Goal: Task Accomplishment & Management: Use online tool/utility

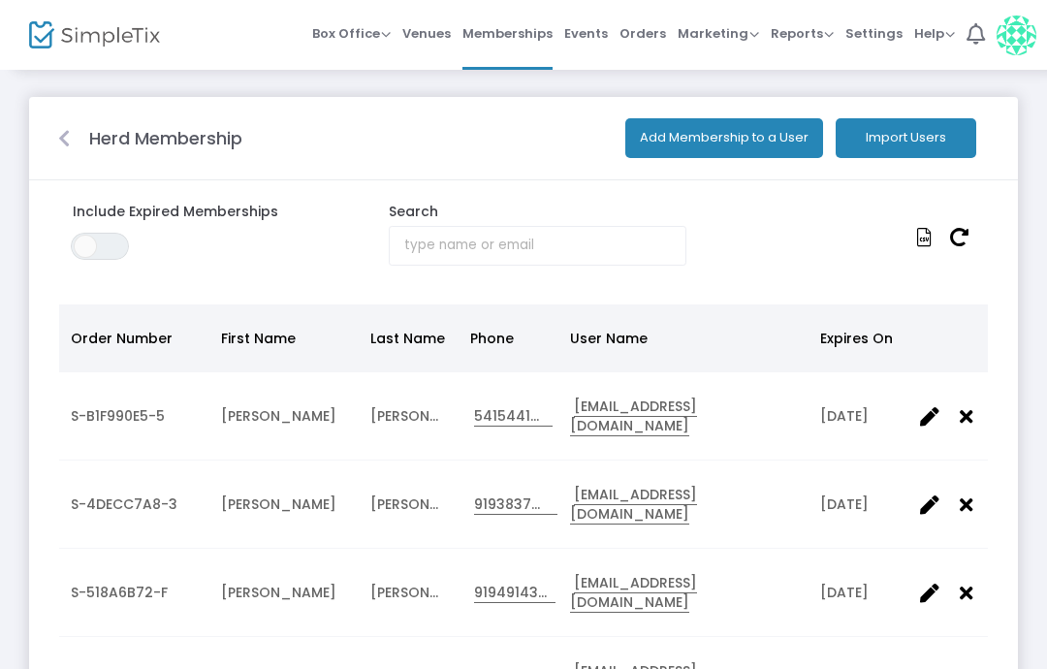
click at [646, 38] on span "Orders" at bounding box center [643, 33] width 47 height 49
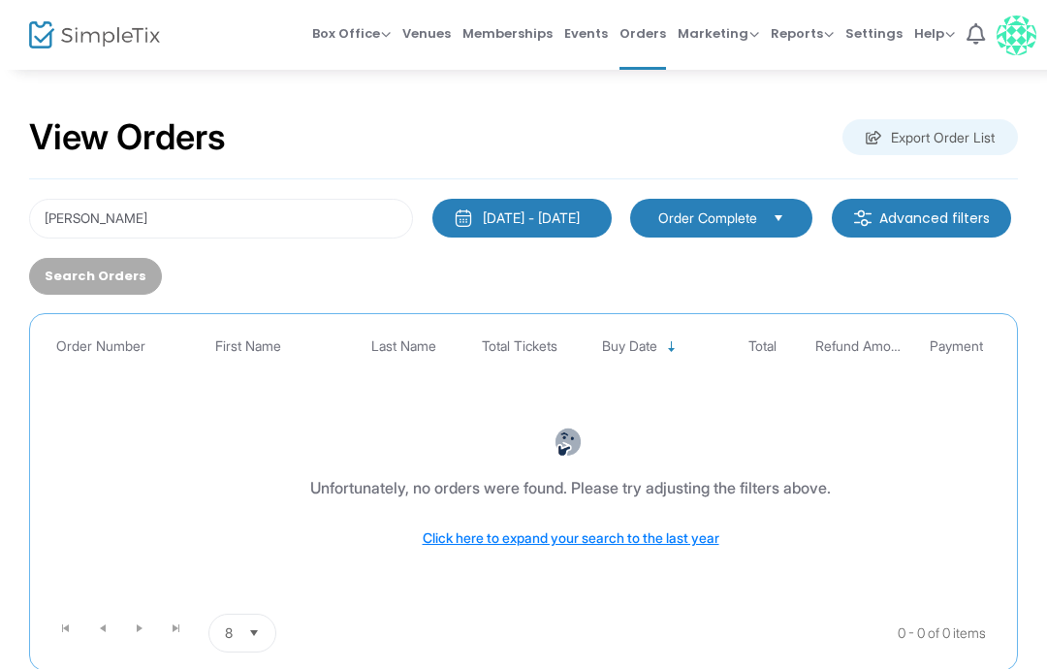
click at [346, 34] on span "Box Office" at bounding box center [351, 33] width 79 height 18
click at [433, 99] on li "Bookings" at bounding box center [381, 103] width 139 height 38
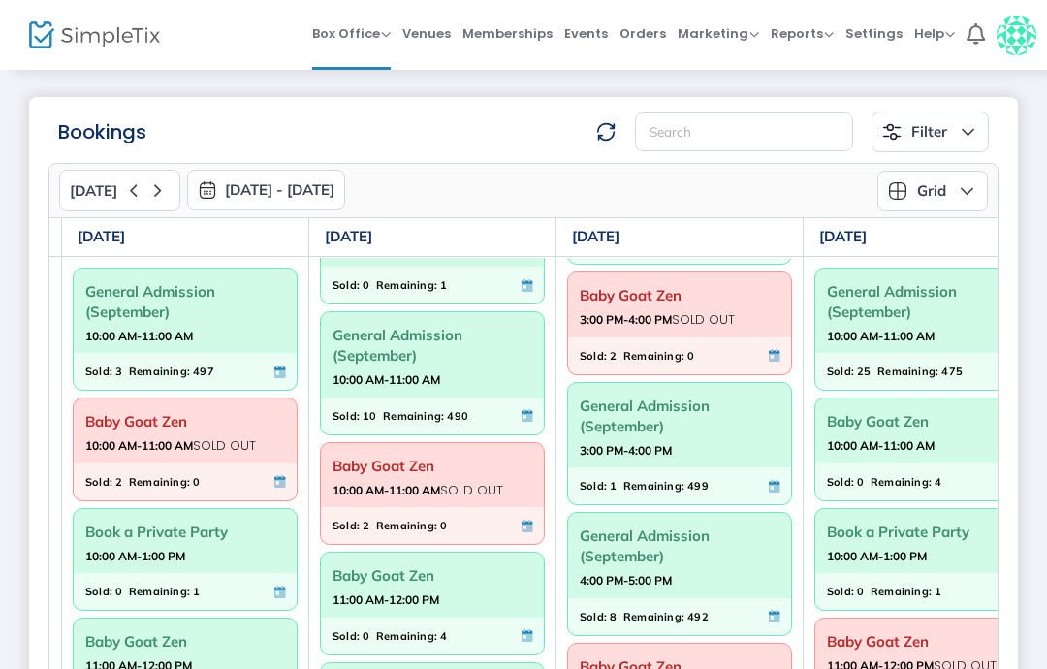
scroll to position [1436, 0]
click at [680, 660] on span "Baby Goat Zen" at bounding box center [680, 668] width 200 height 30
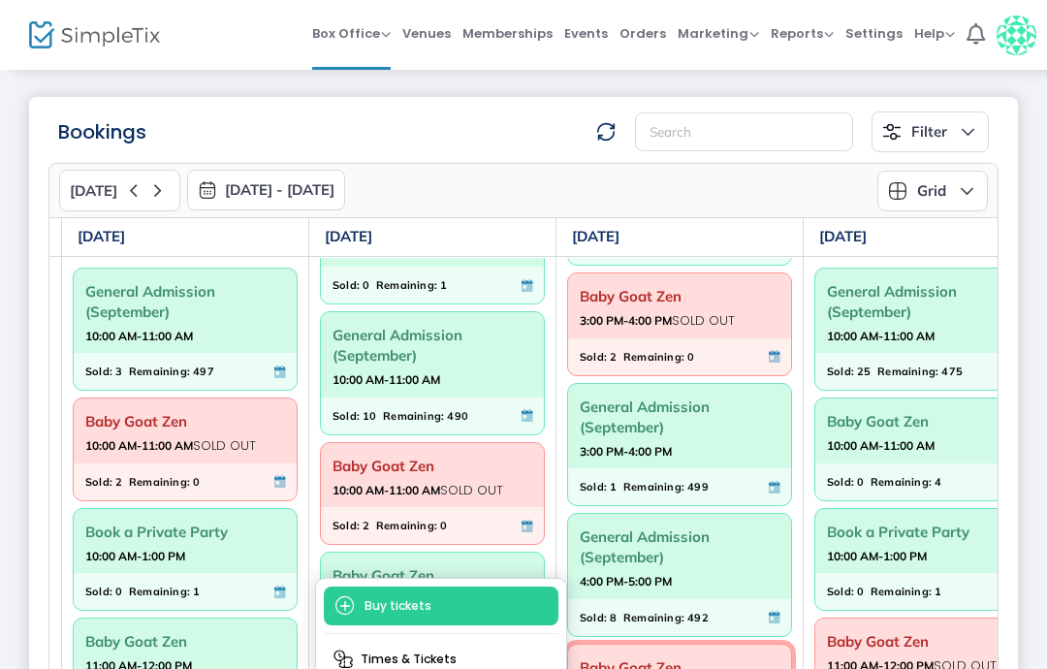
click at [680, 660] on span "Baby Goat Zen" at bounding box center [680, 668] width 200 height 30
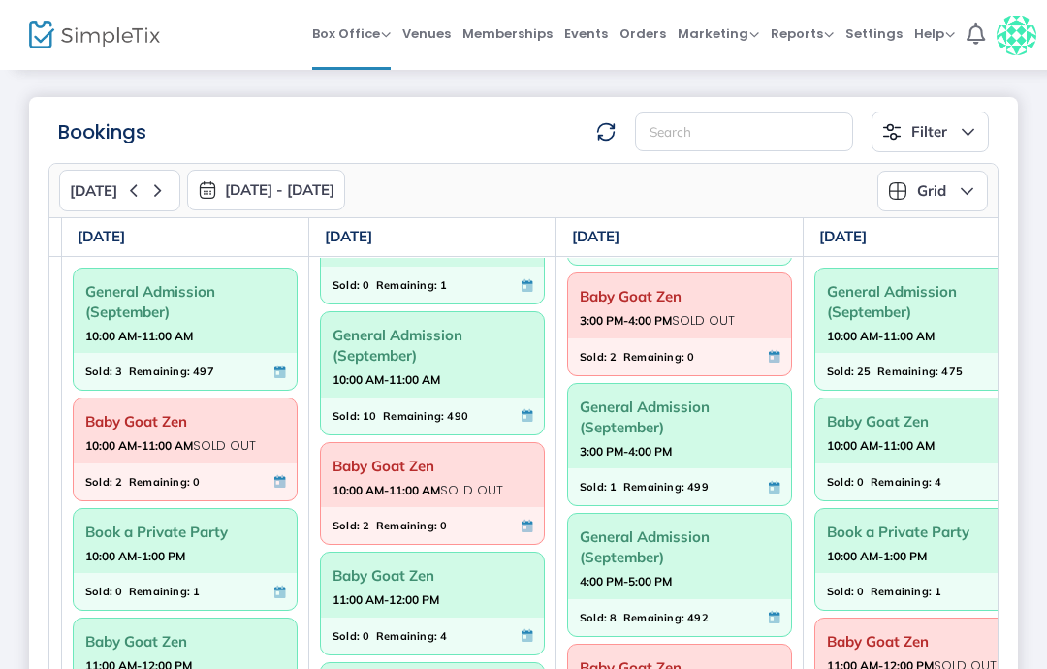
click at [733, 572] on span "4:00 PM-5:00 PM" at bounding box center [680, 581] width 200 height 19
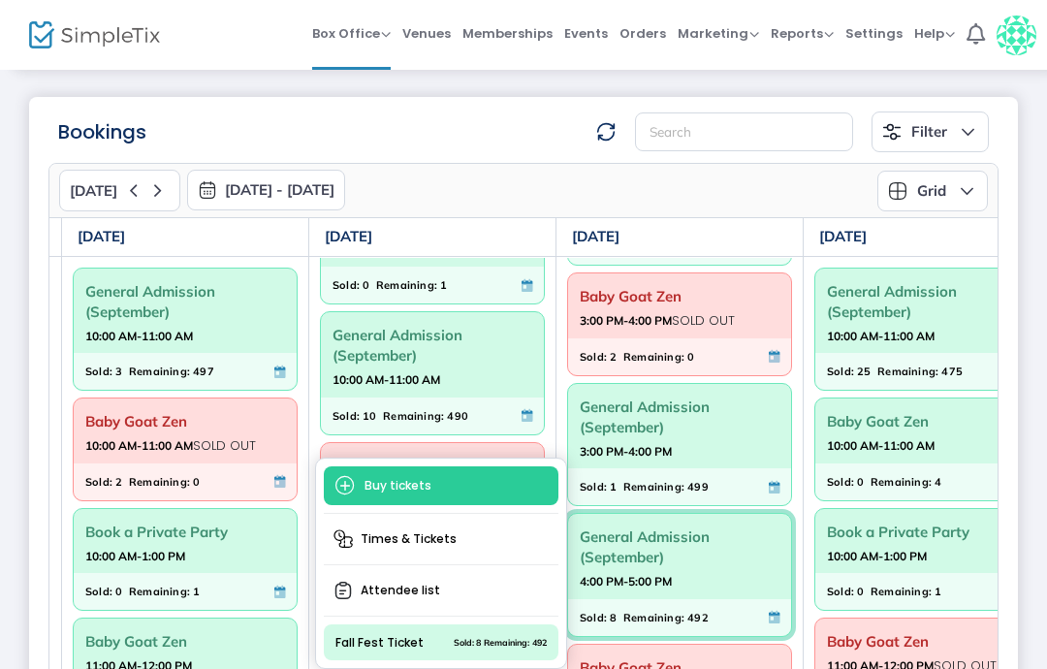
click at [486, 534] on span "Times & Tickets" at bounding box center [441, 539] width 235 height 35
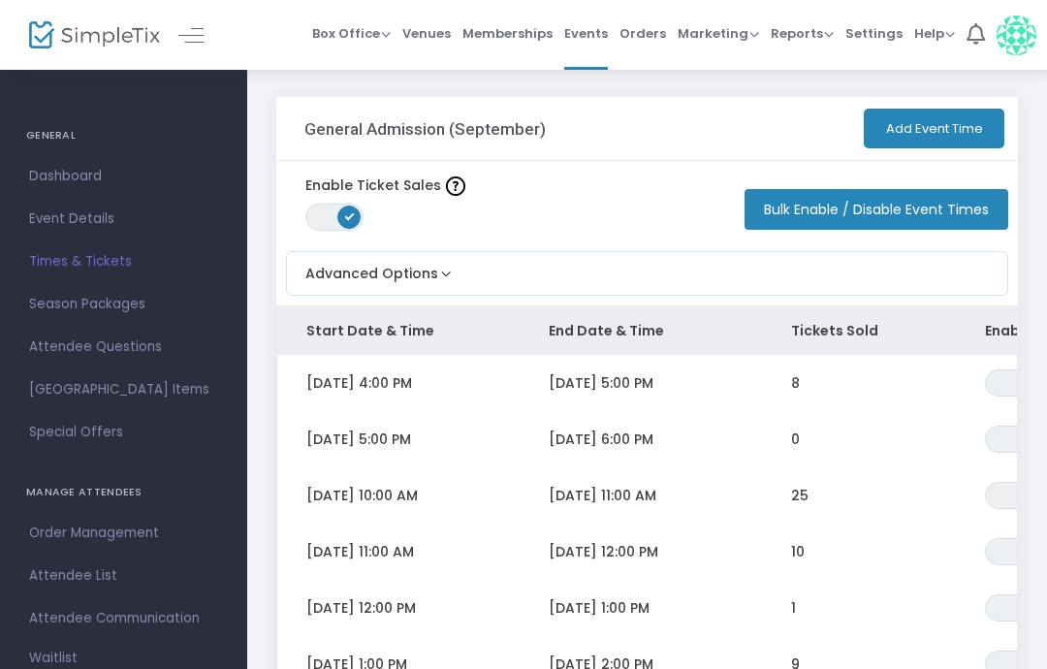
click at [806, 387] on td "8" at bounding box center [859, 383] width 194 height 56
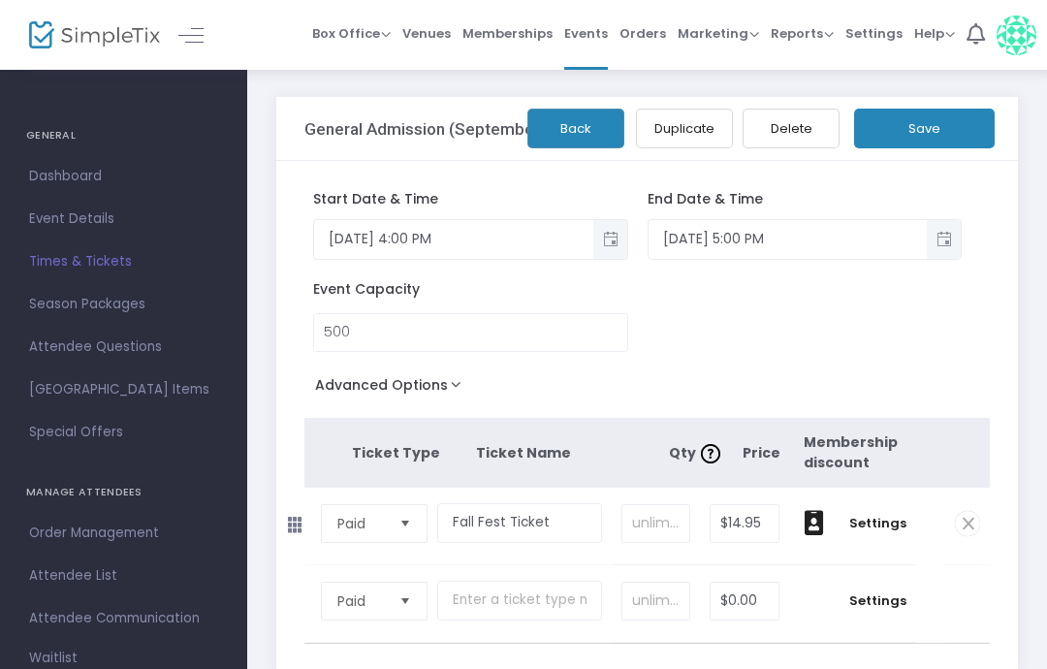
click at [67, 188] on span "Dashboard" at bounding box center [123, 176] width 189 height 25
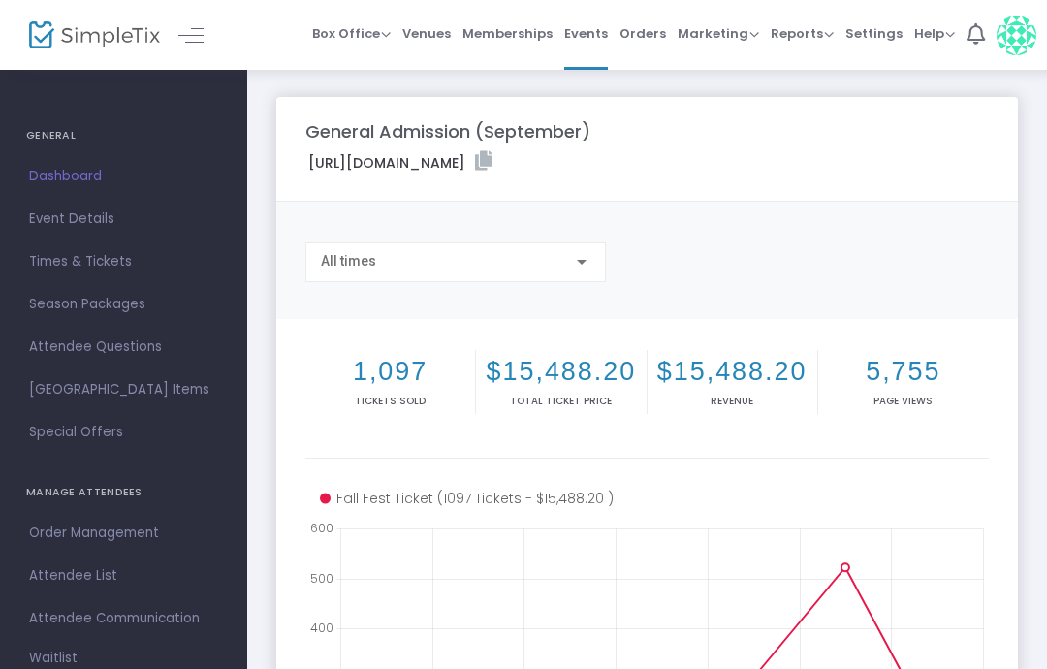
click at [434, 39] on span "Venues" at bounding box center [426, 33] width 48 height 49
